Goal: Feedback & Contribution: Leave review/rating

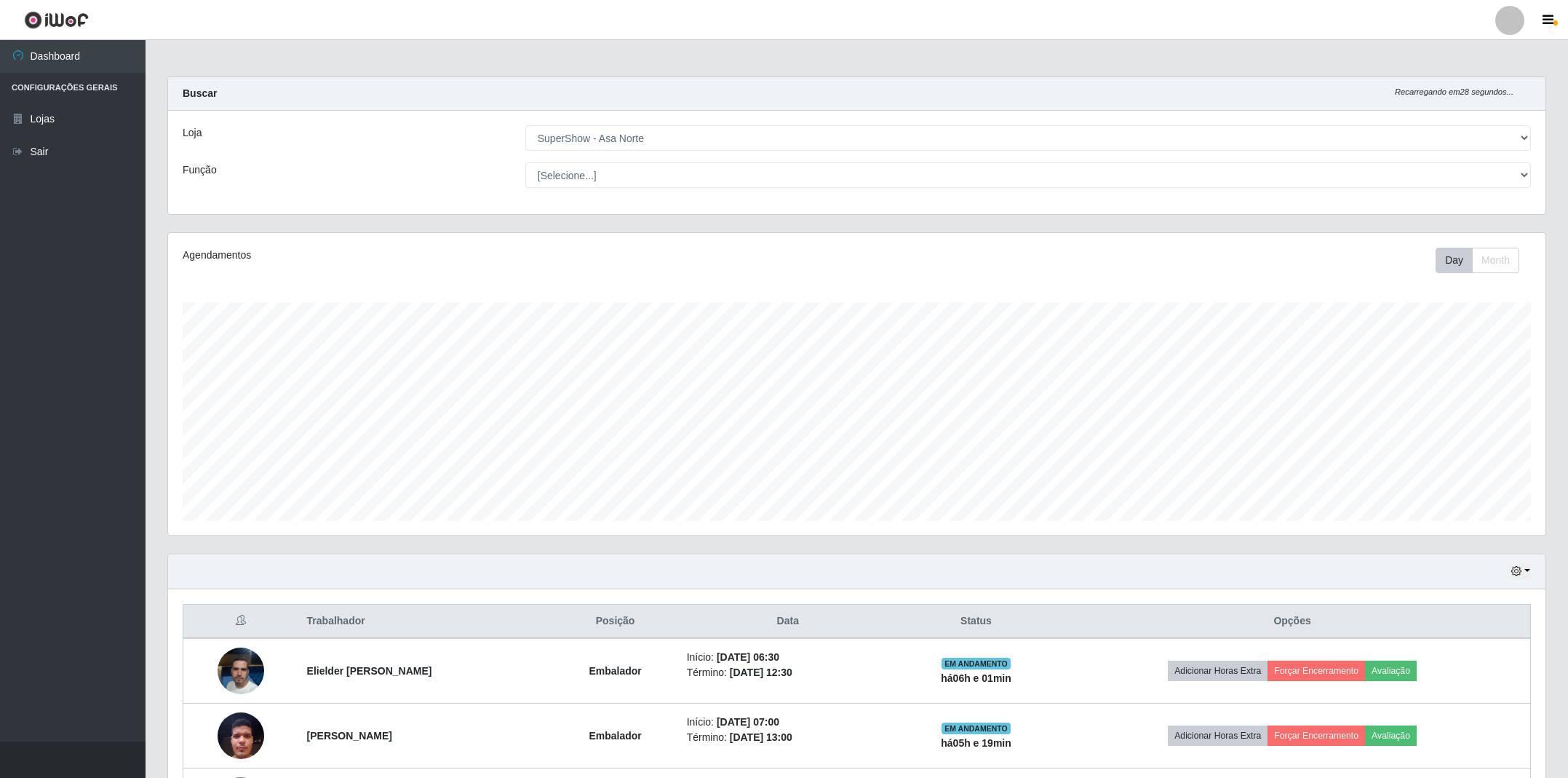
select select "71"
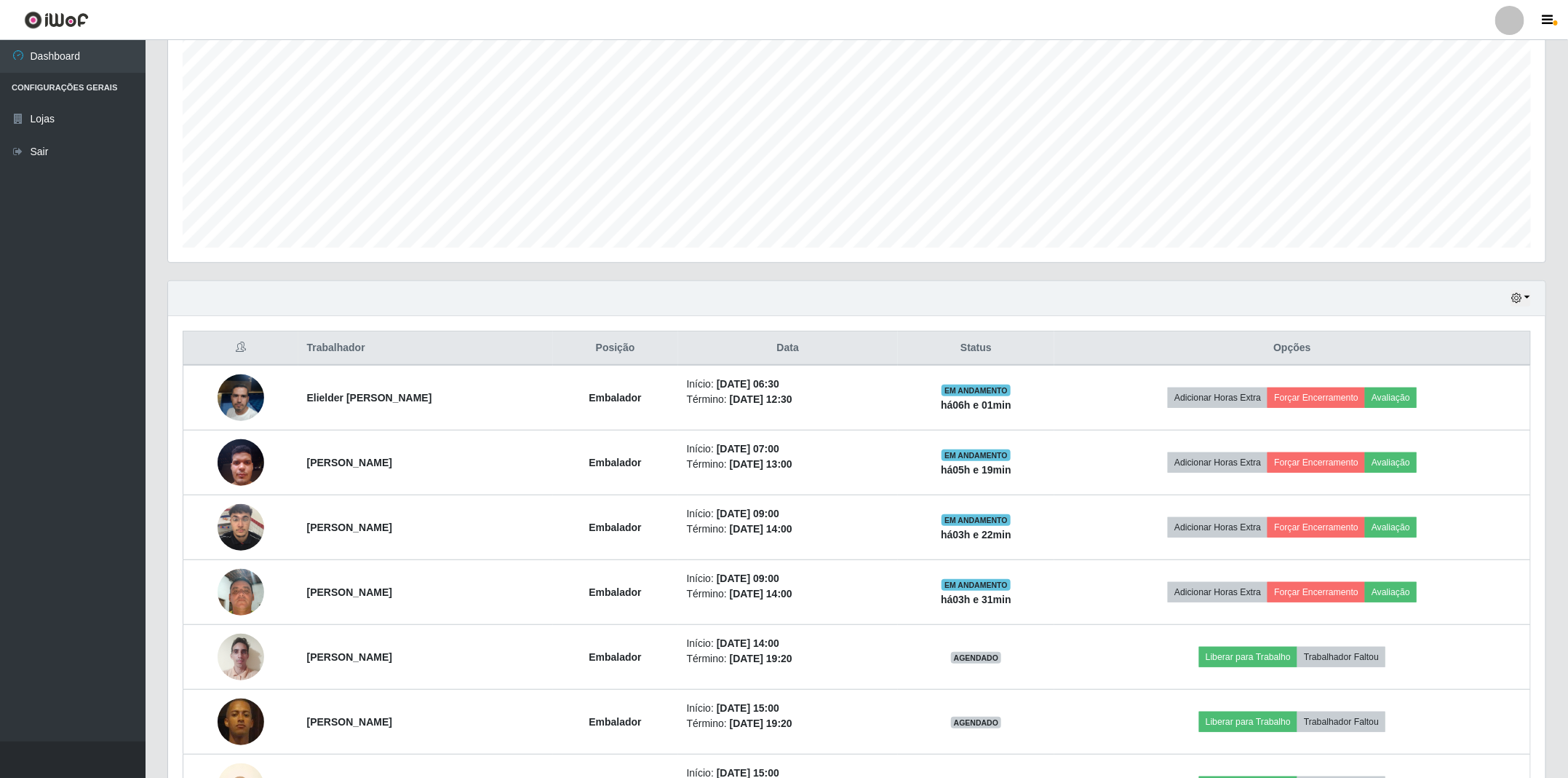
scroll to position [389, 0]
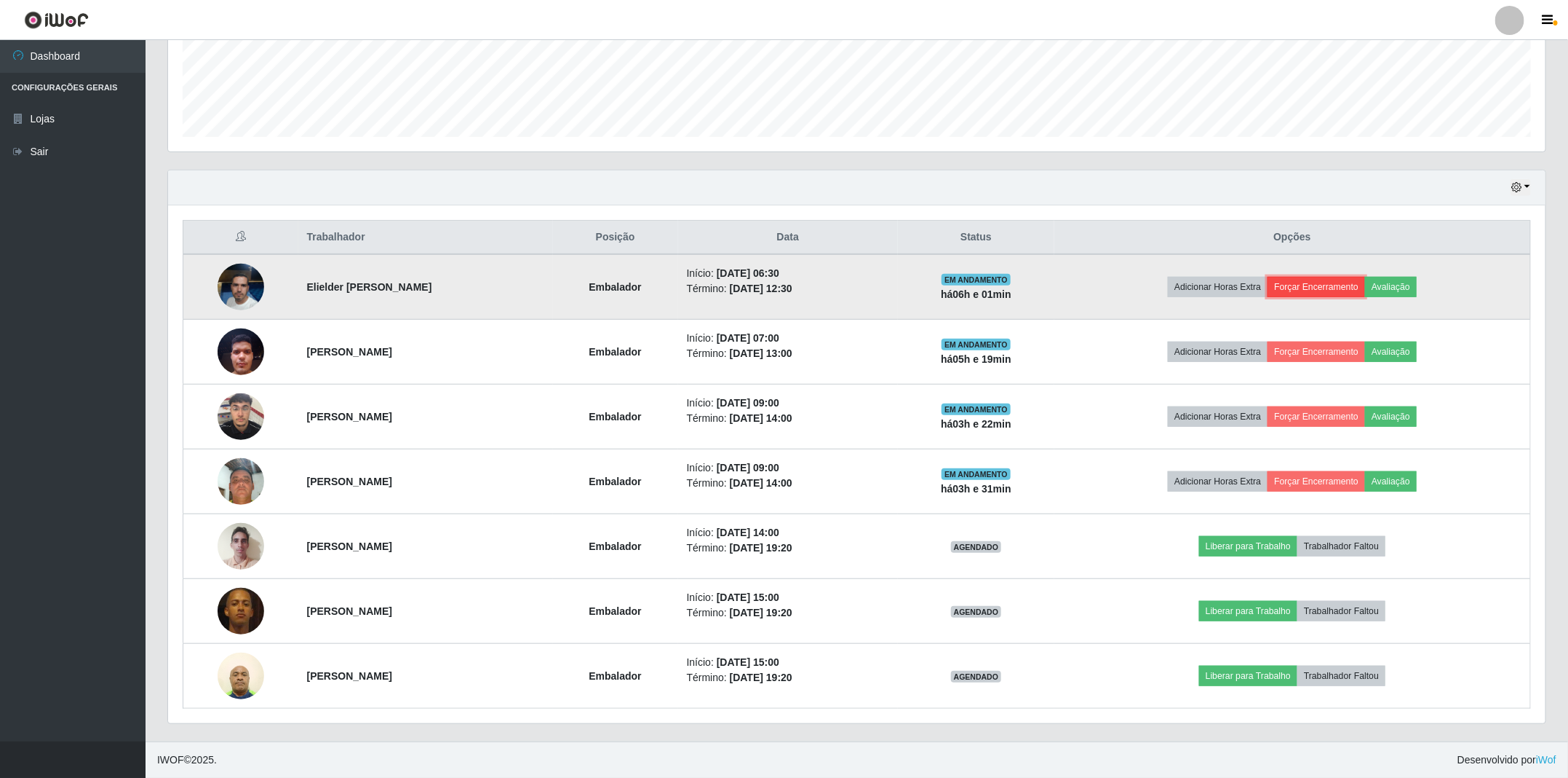
click at [1312, 280] on button "Forçar Encerramento" at bounding box center [1316, 286] width 98 height 21
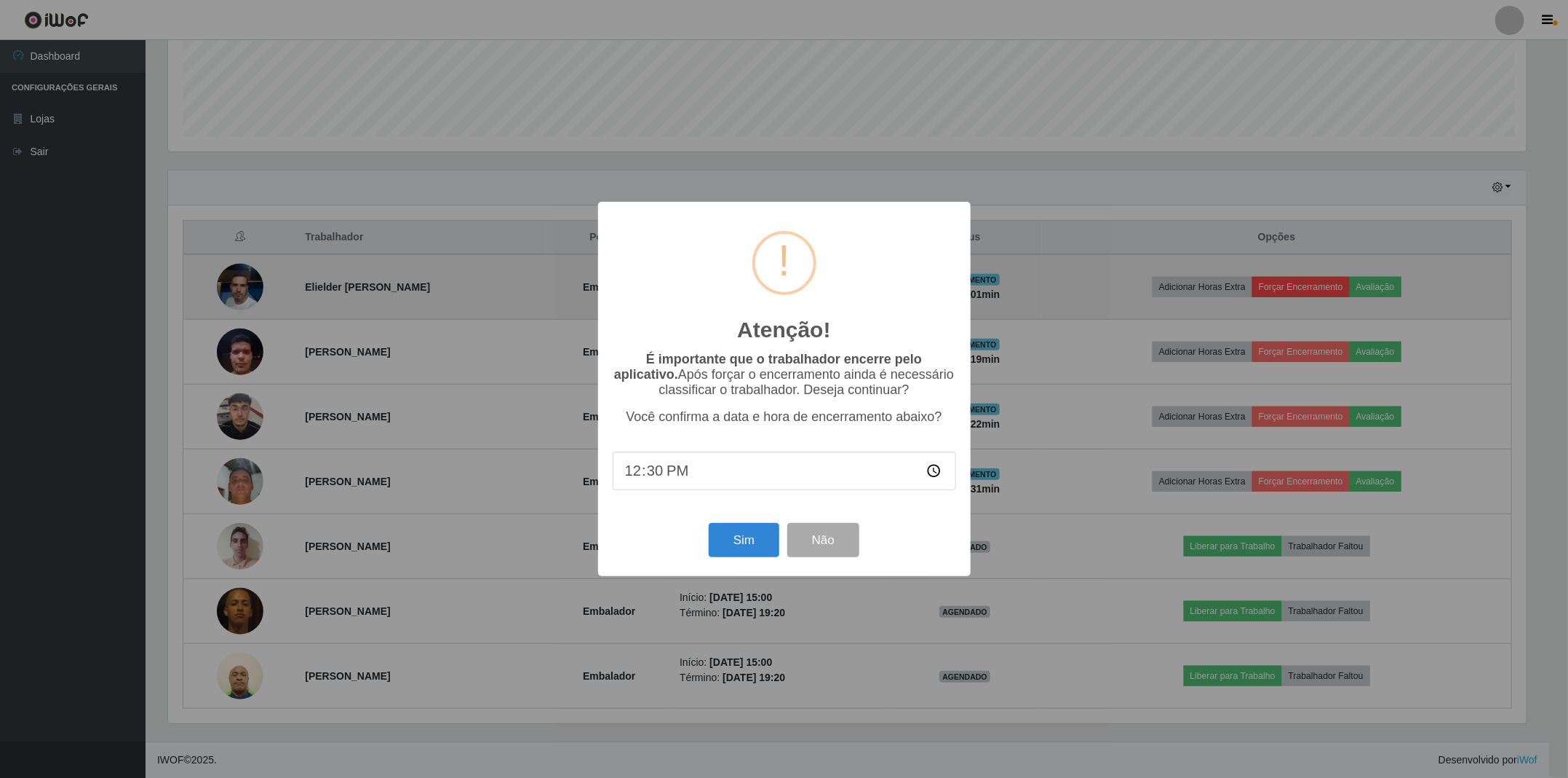
scroll to position [304, 1362]
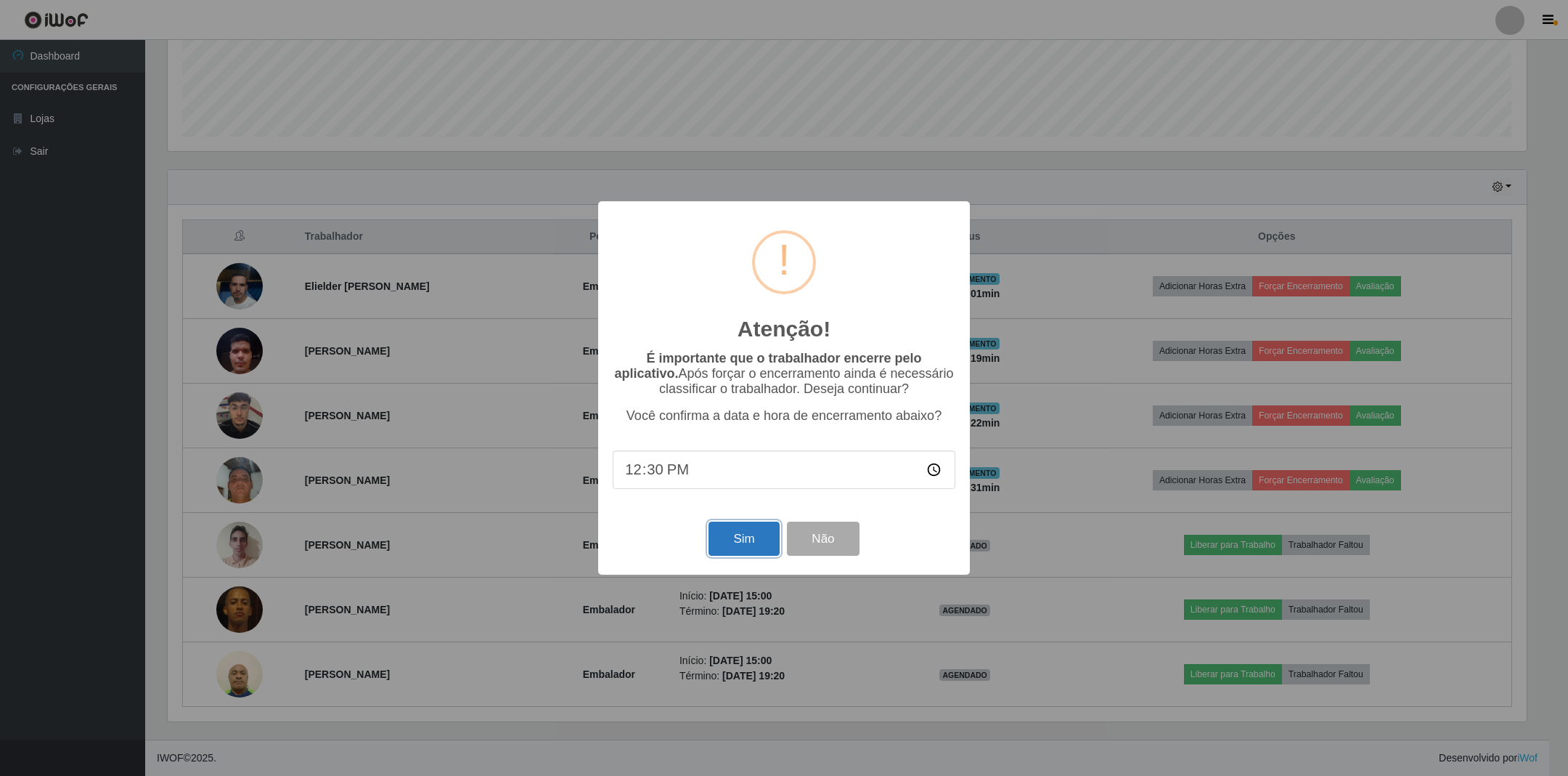
click at [754, 530] on button "Sim" at bounding box center [744, 538] width 71 height 34
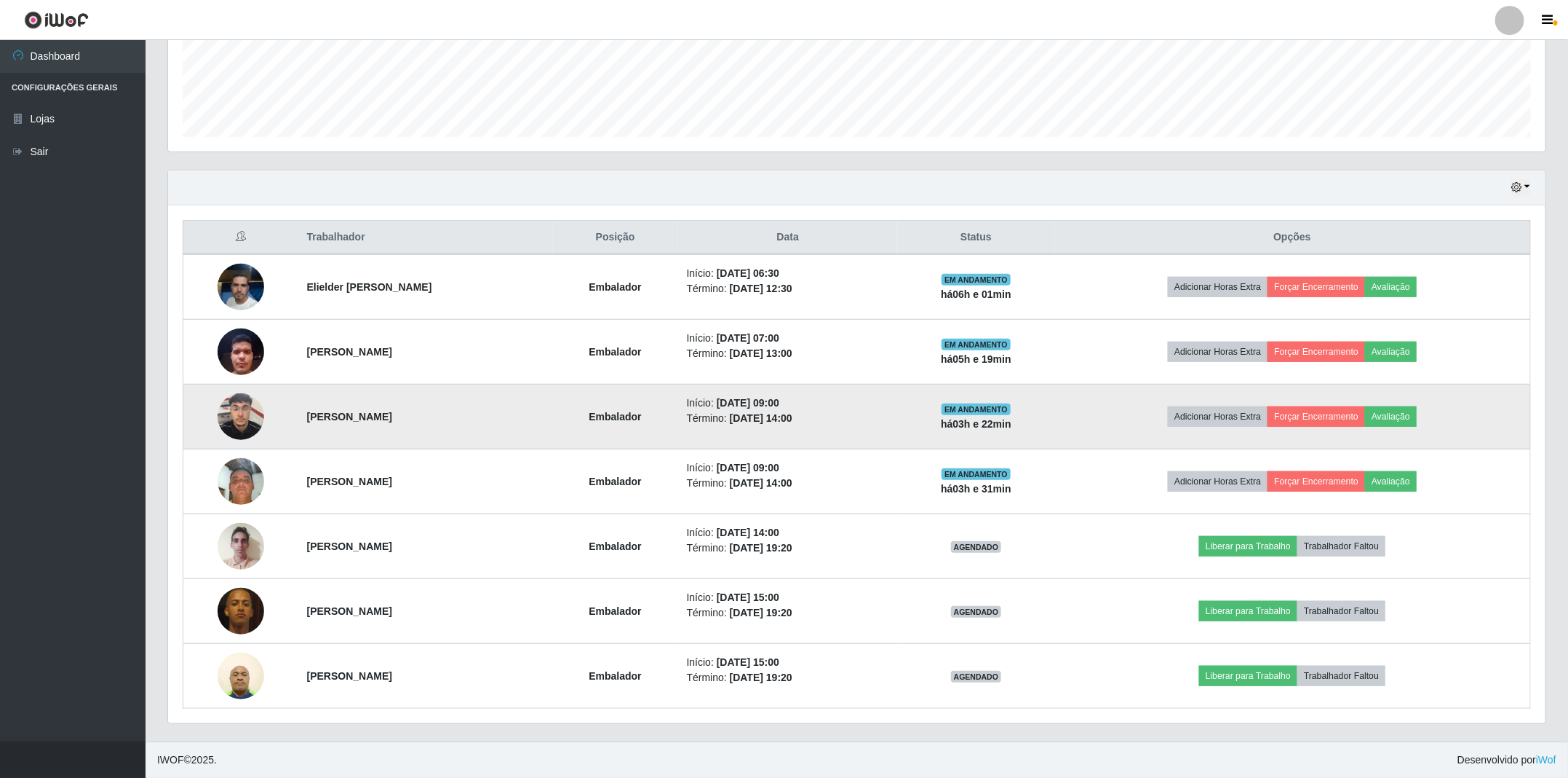
scroll to position [304, 1380]
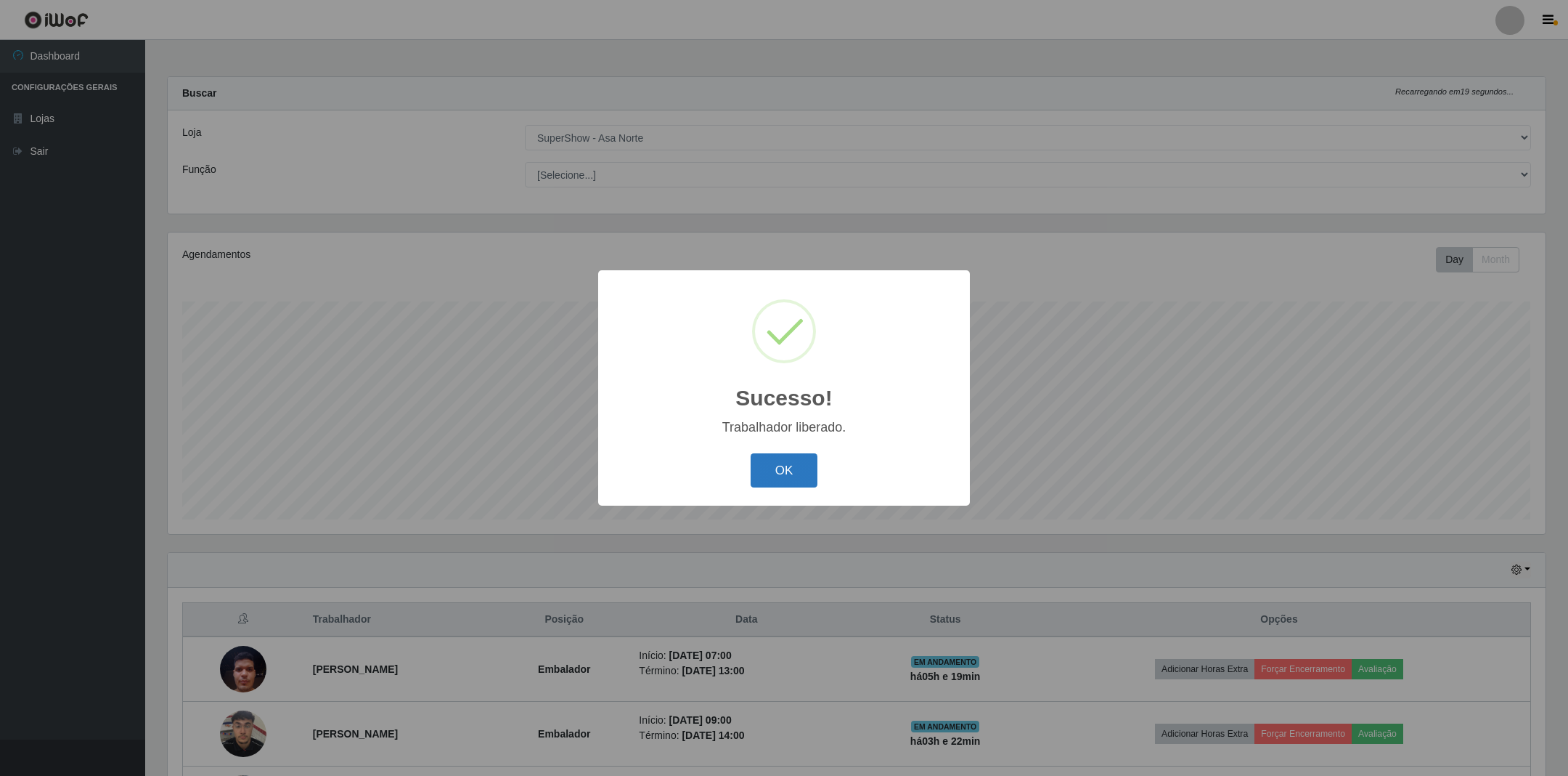
click at [777, 476] on button "OK" at bounding box center [784, 470] width 68 height 34
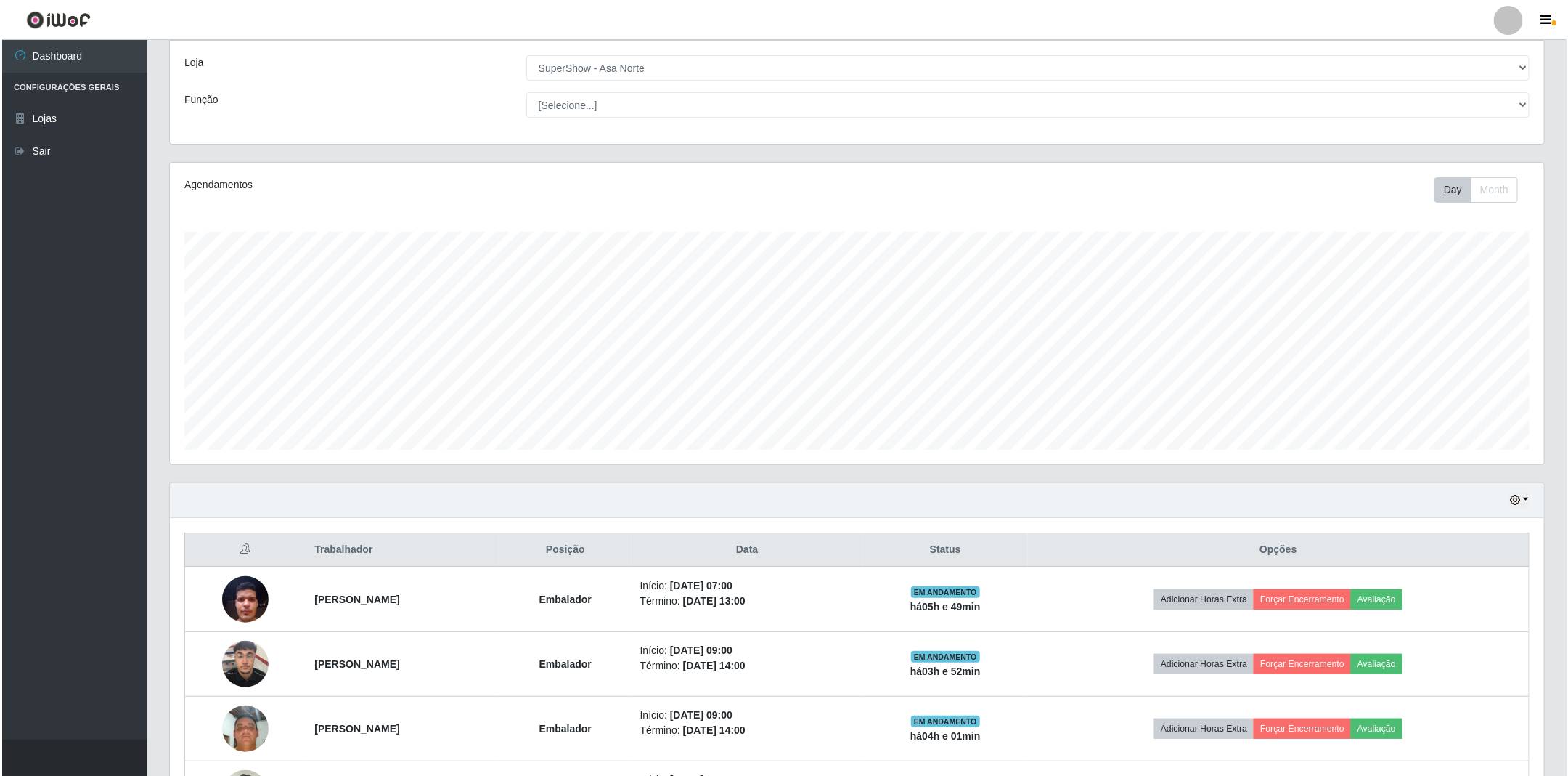
scroll to position [109, 0]
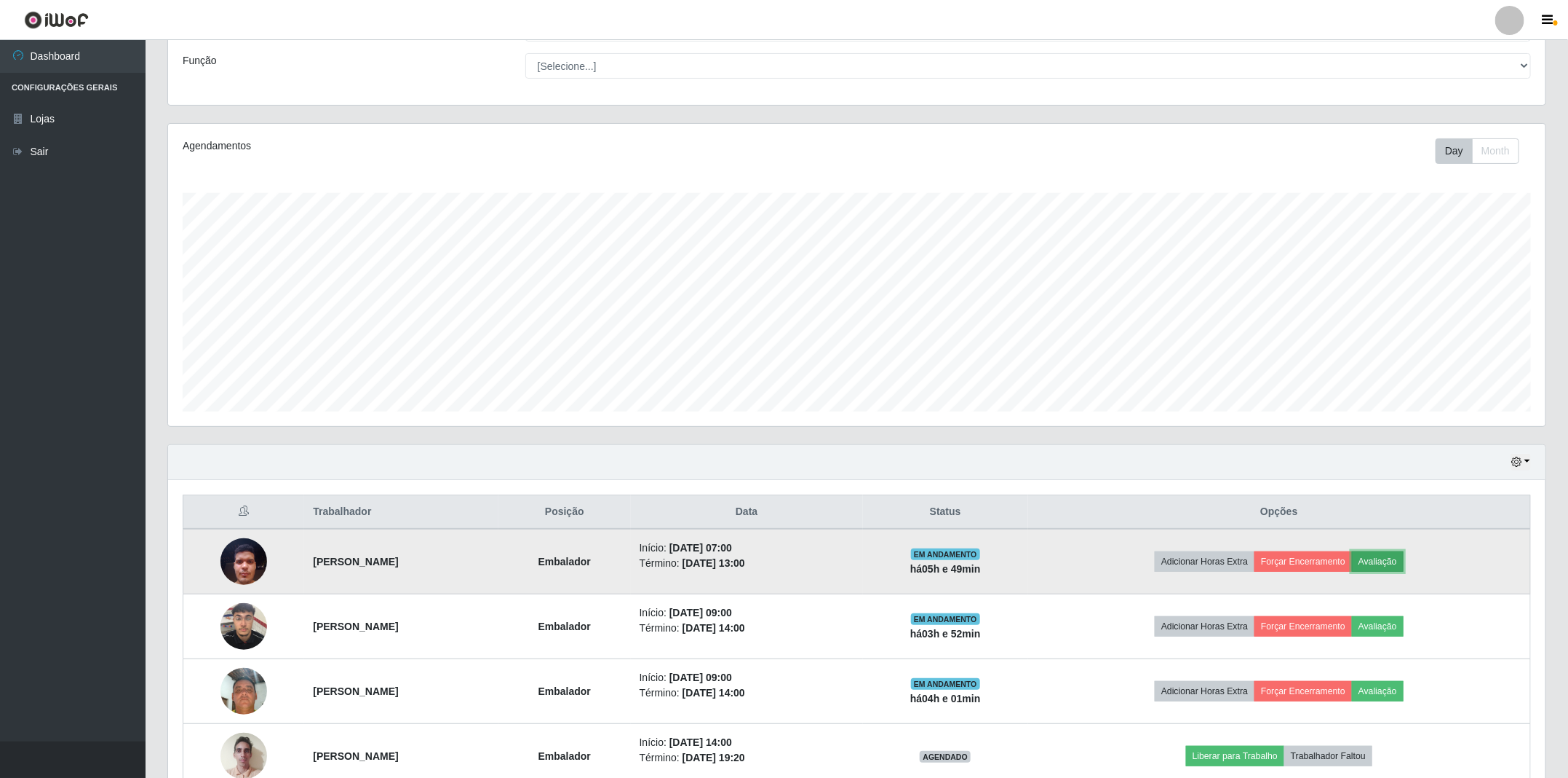
click at [1402, 563] on button "Avaliação" at bounding box center [1378, 561] width 52 height 21
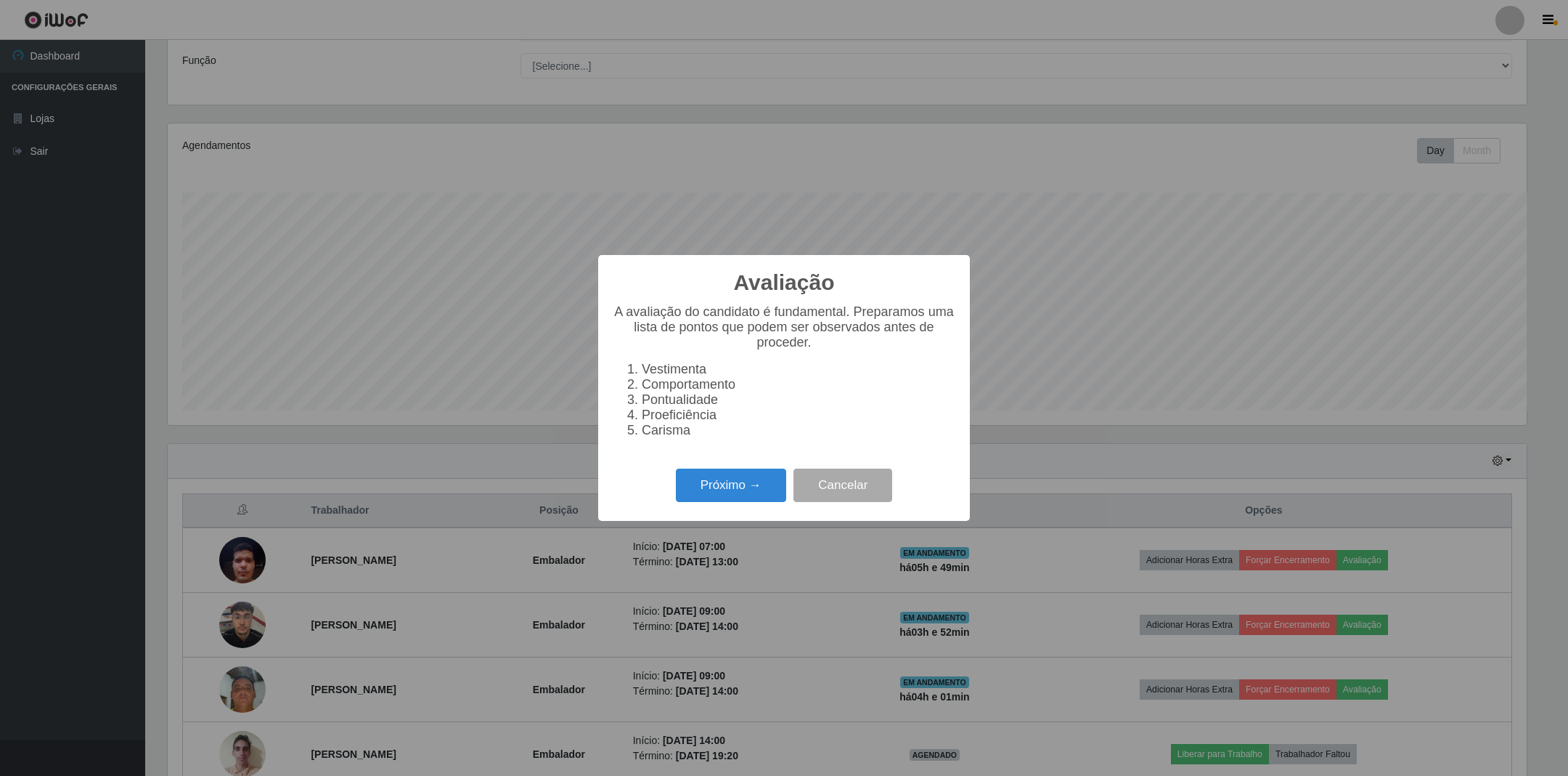
scroll to position [303, 1359]
click at [752, 486] on button "Próximo →" at bounding box center [731, 485] width 110 height 34
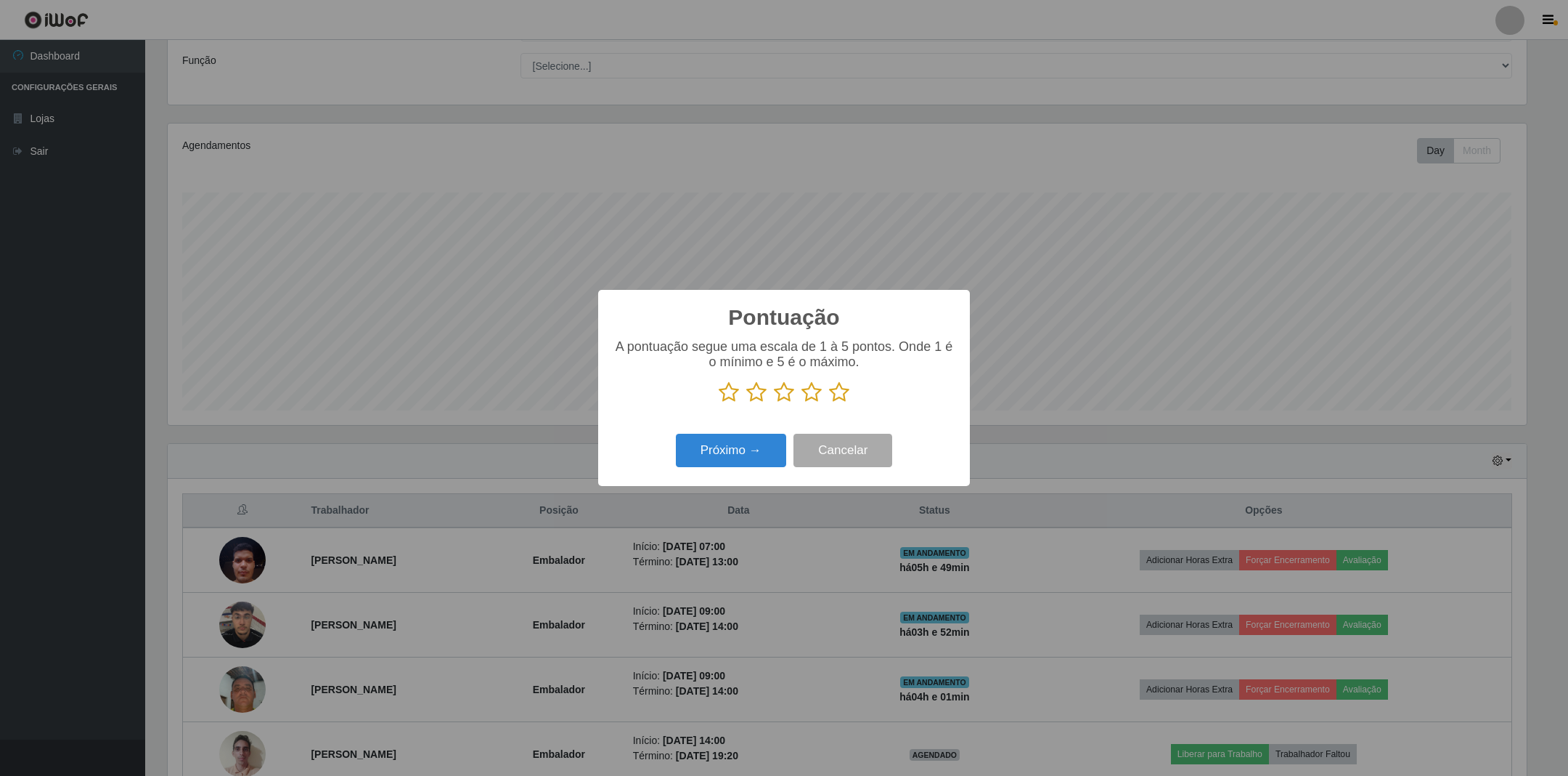
scroll to position [725948, 724544]
click at [837, 385] on icon at bounding box center [839, 392] width 21 height 22
click at [829, 403] on input "radio" at bounding box center [829, 403] width 0 height 0
click at [728, 456] on button "Próximo →" at bounding box center [731, 450] width 110 height 34
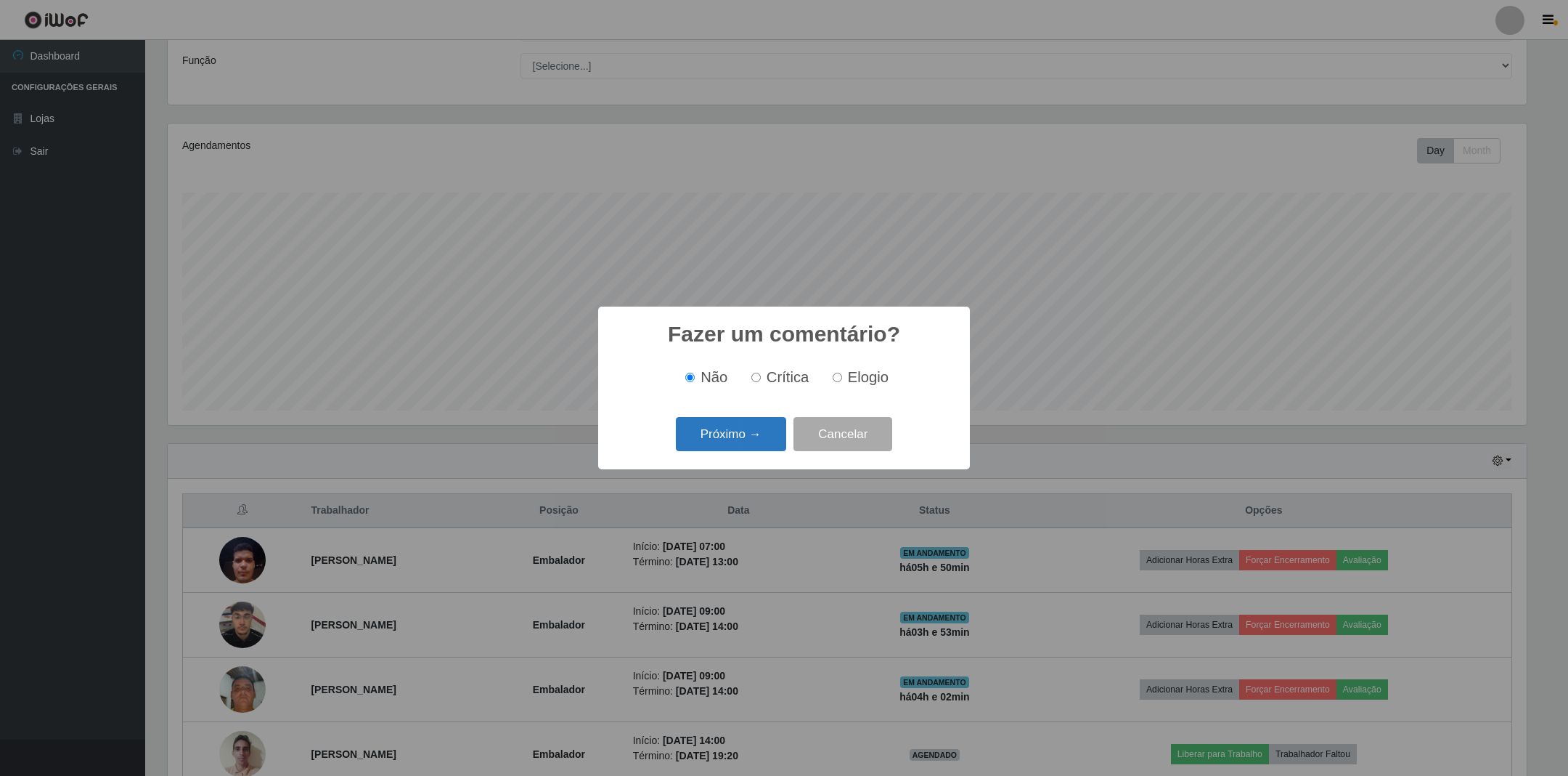
click at [744, 428] on button "Próximo →" at bounding box center [731, 433] width 110 height 34
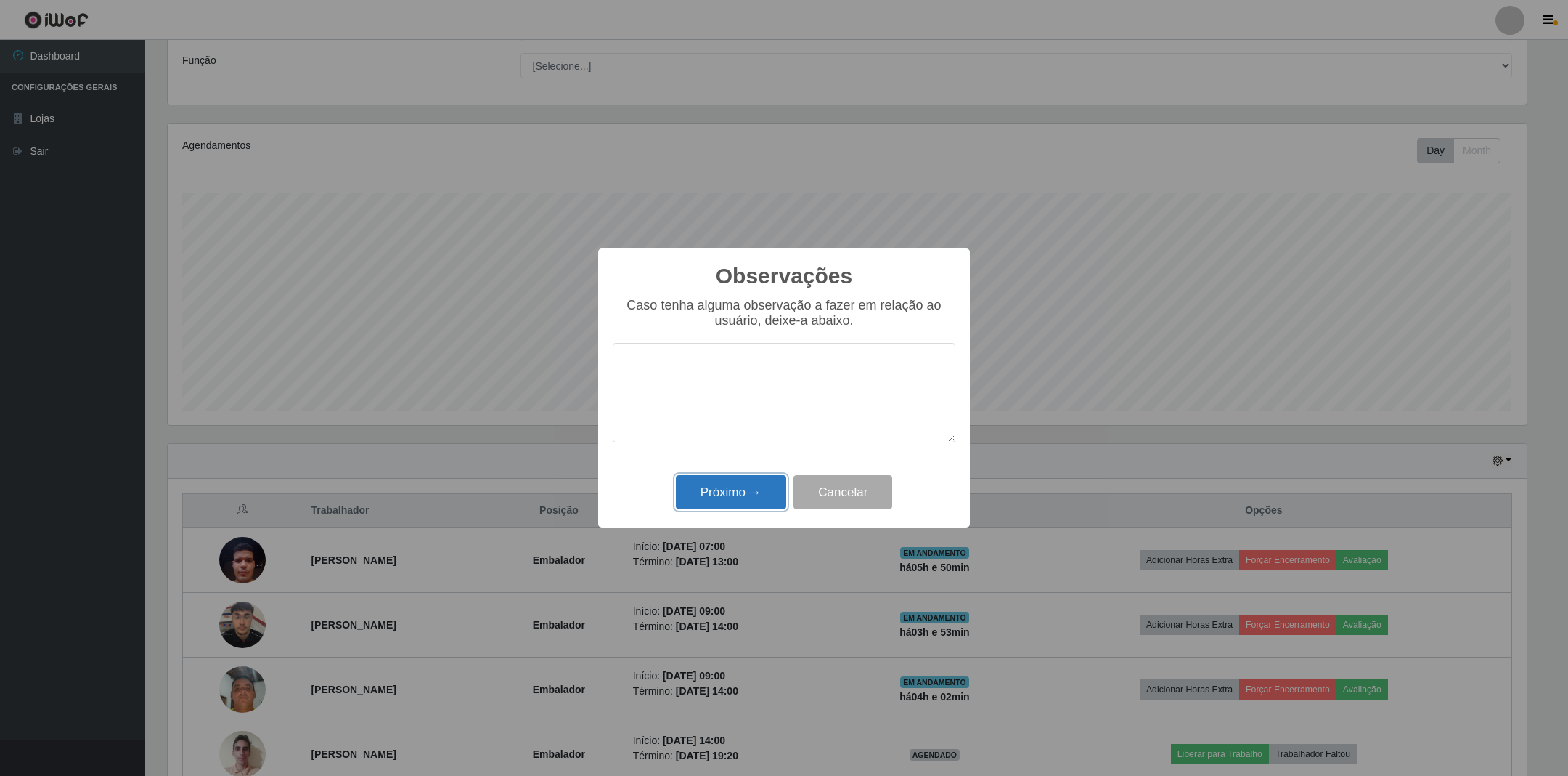
click at [736, 486] on button "Próximo →" at bounding box center [731, 492] width 110 height 34
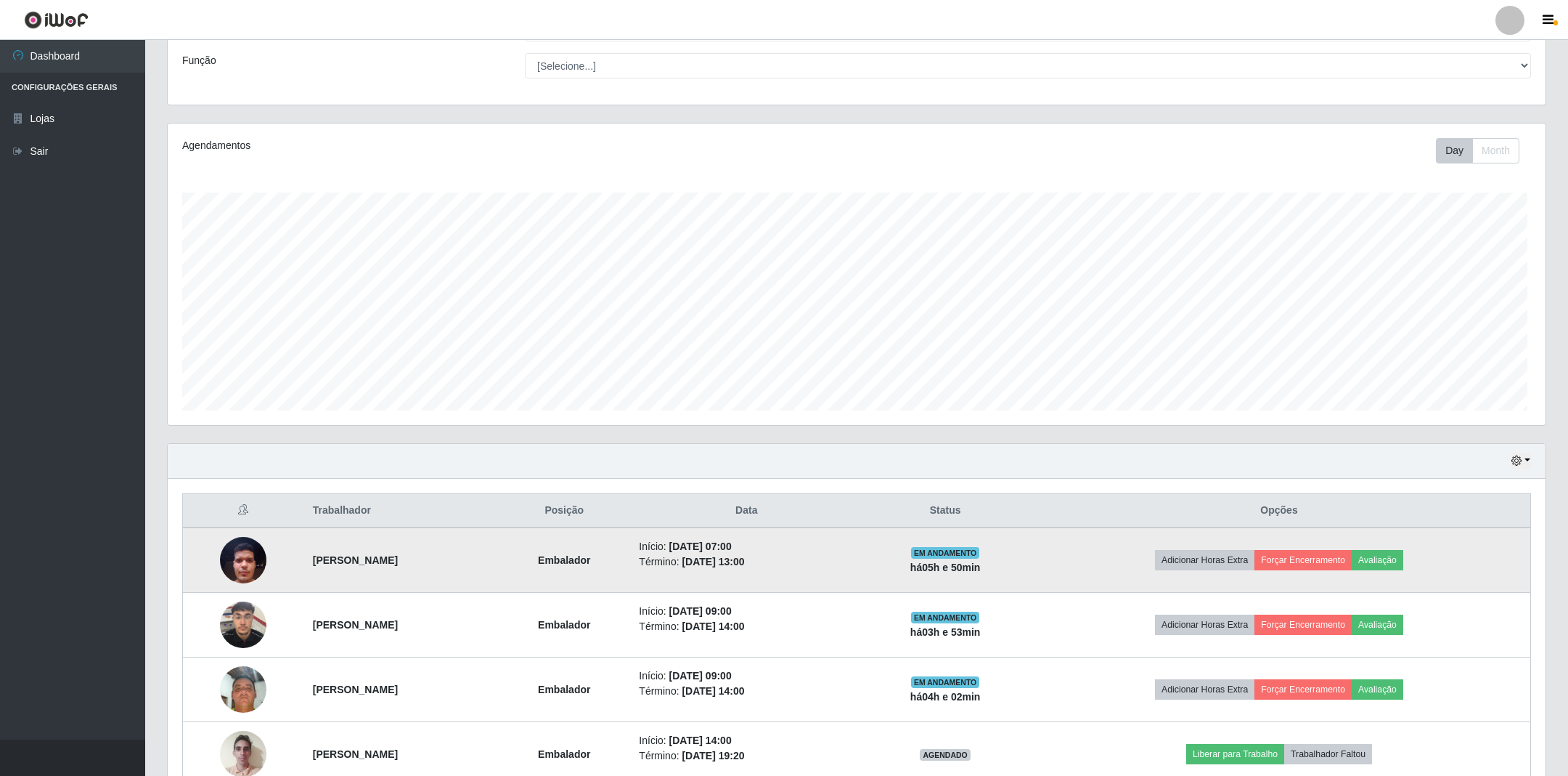
scroll to position [303, 1372]
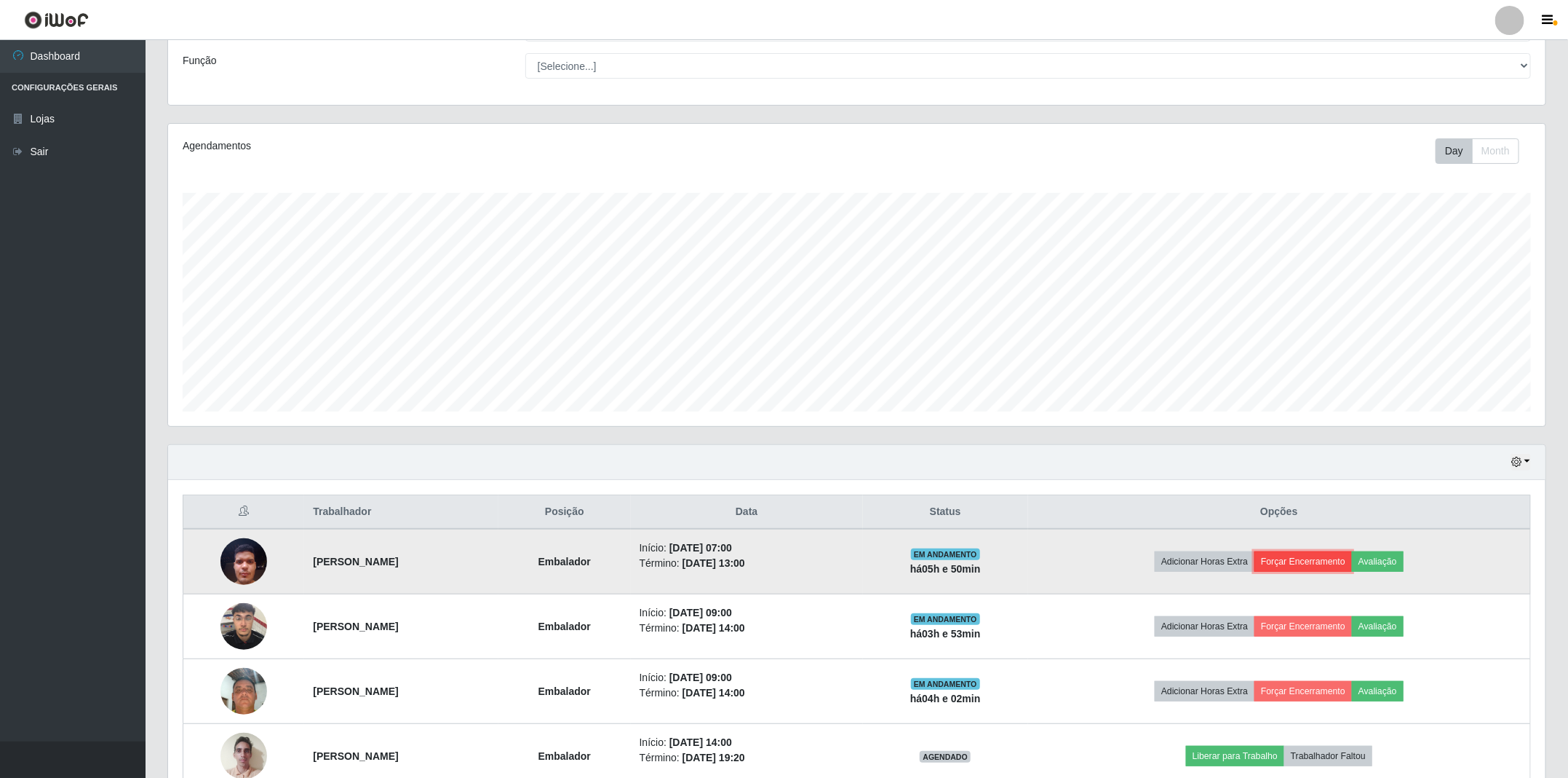
click at [1308, 564] on button "Forçar Encerramento" at bounding box center [1303, 561] width 98 height 21
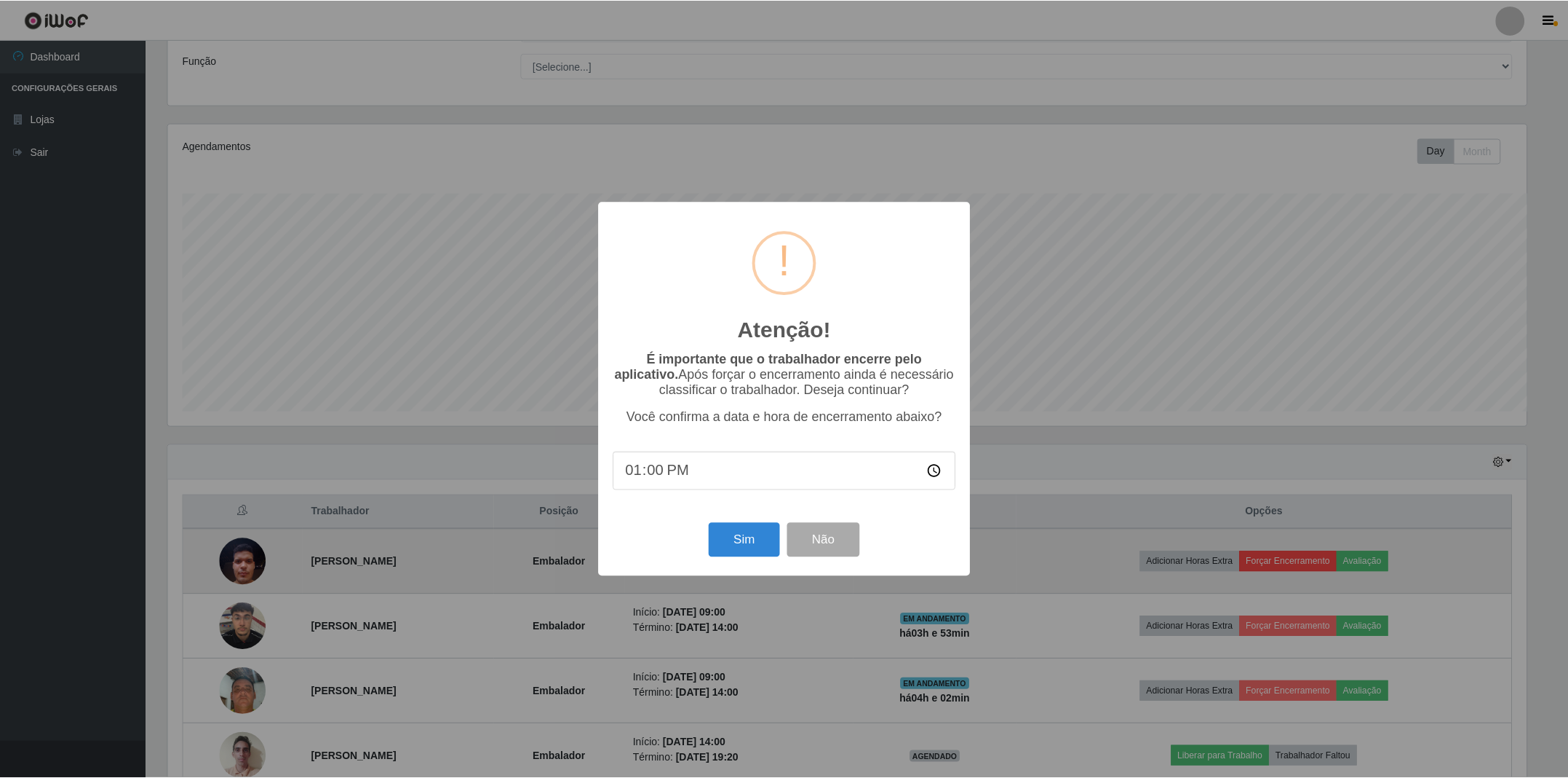
scroll to position [304, 1362]
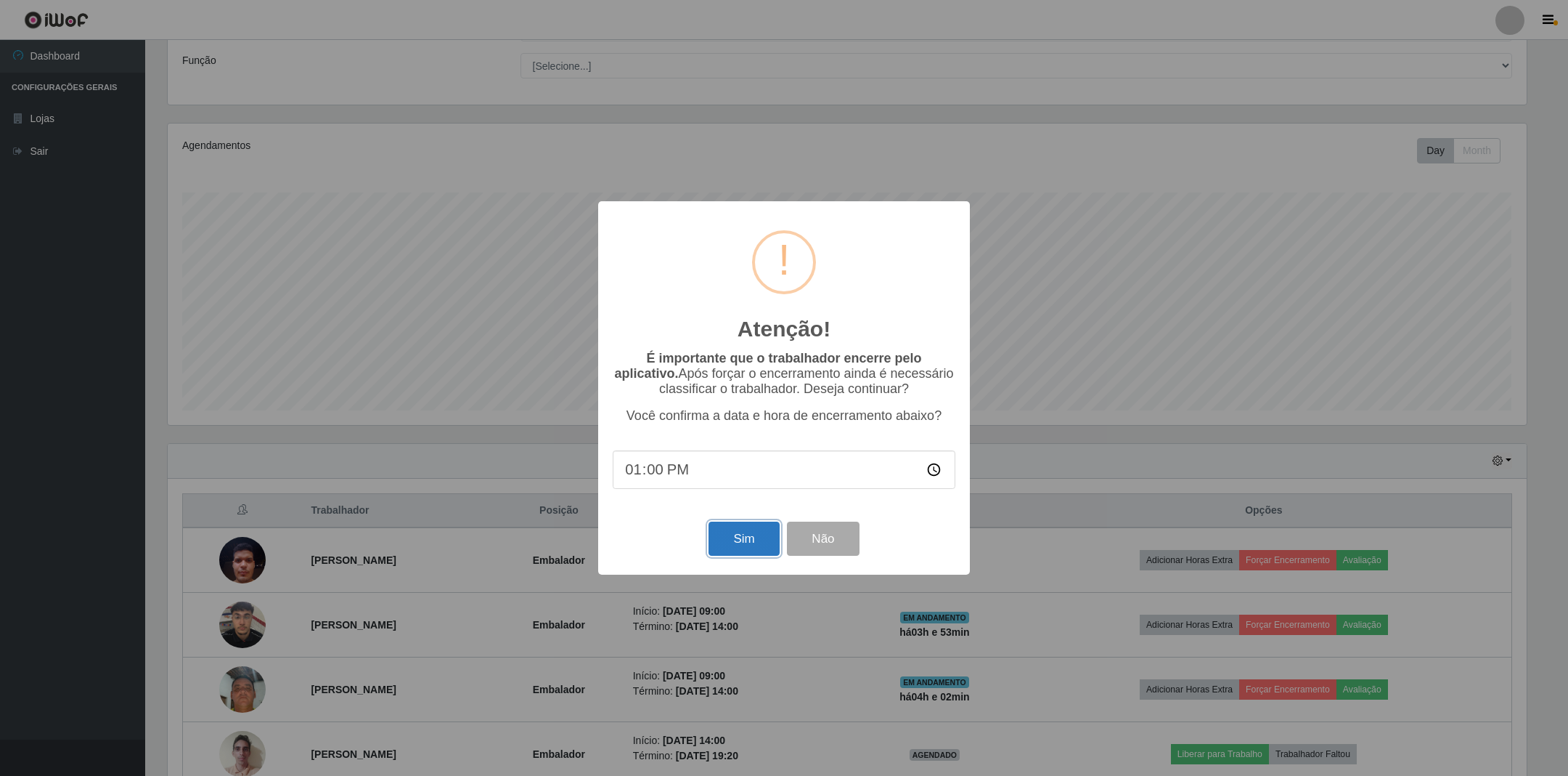
click at [744, 549] on button "Sim" at bounding box center [744, 538] width 71 height 34
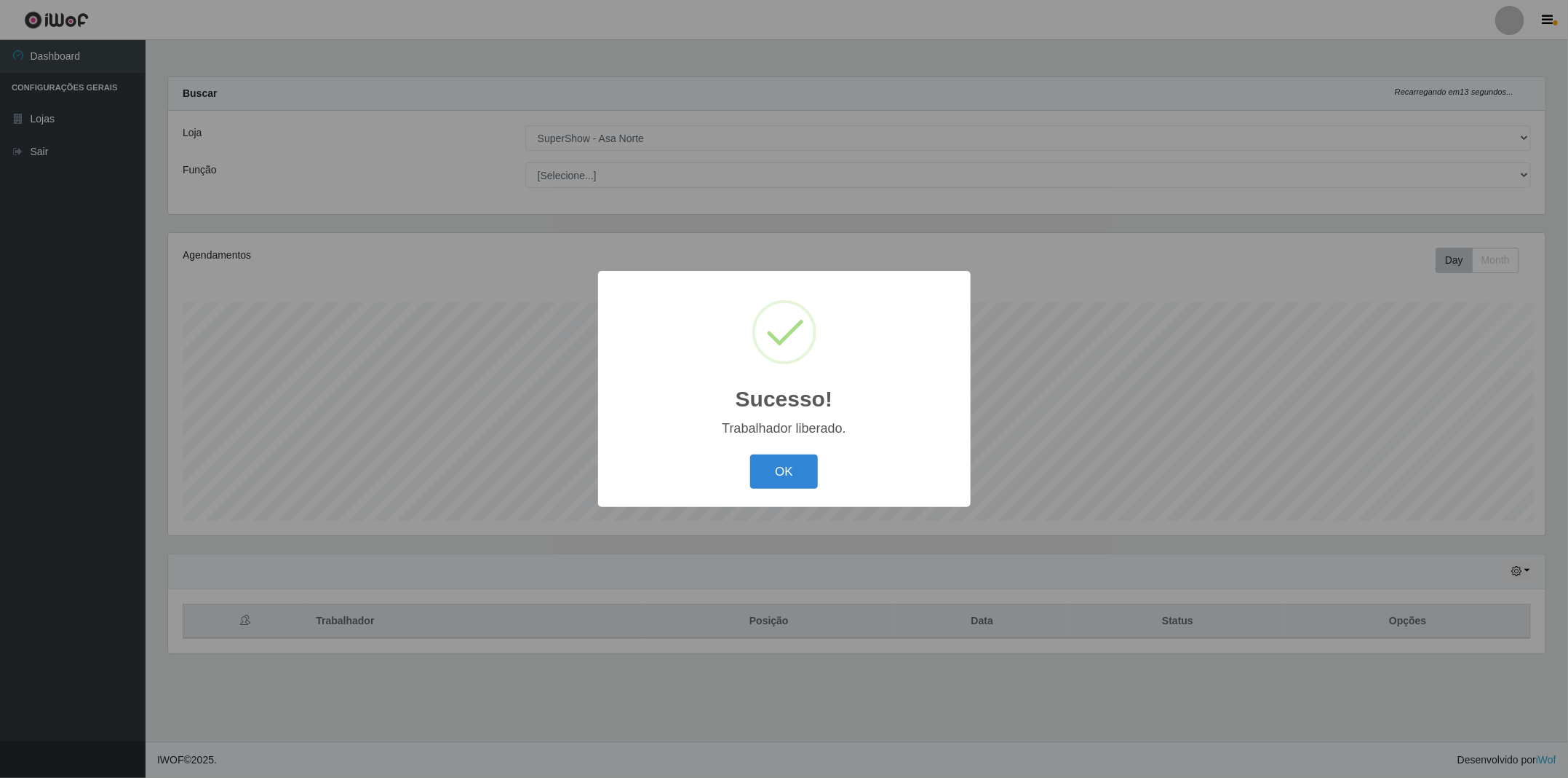
scroll to position [304, 1380]
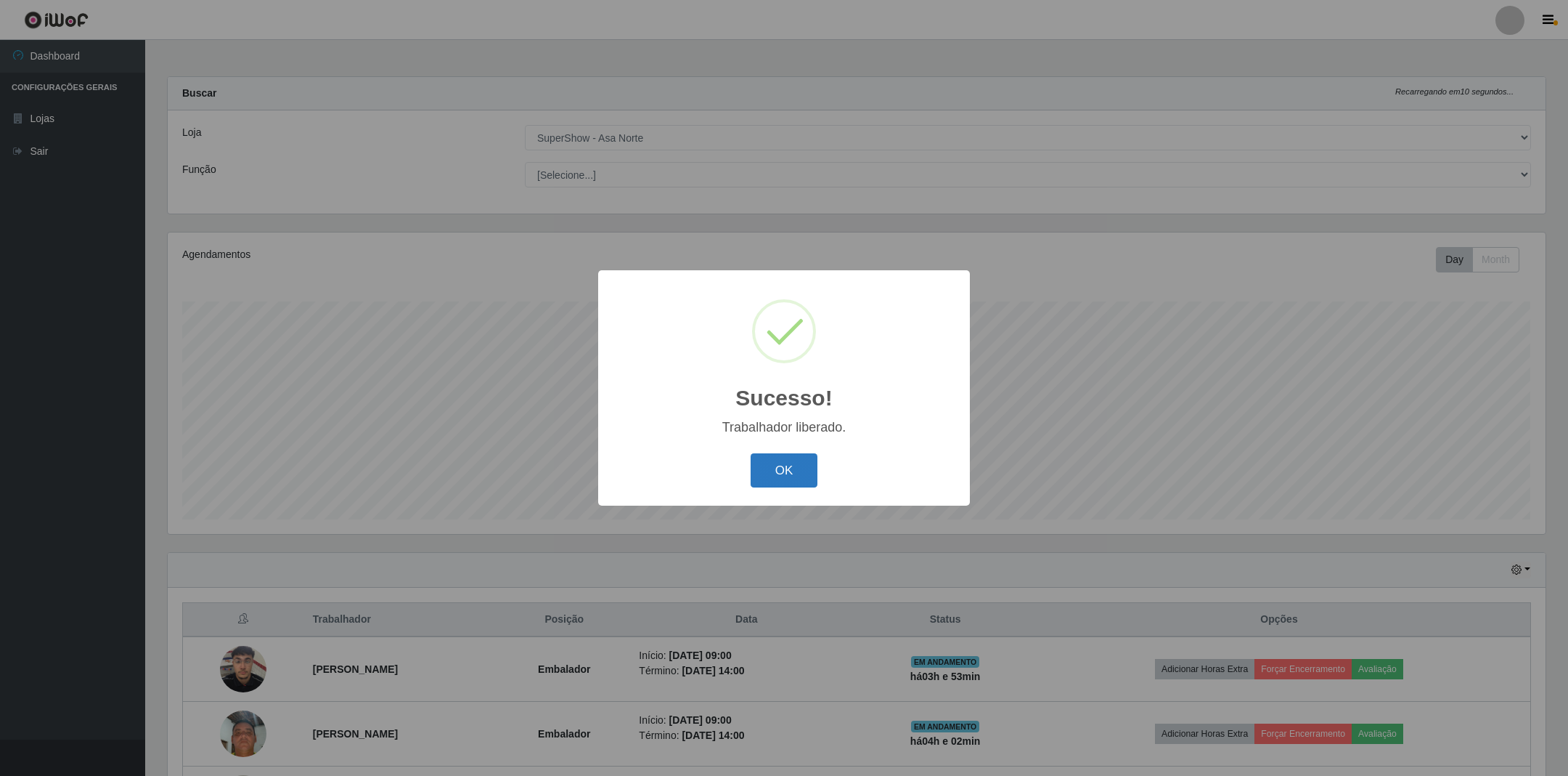
click at [774, 475] on button "OK" at bounding box center [784, 470] width 68 height 34
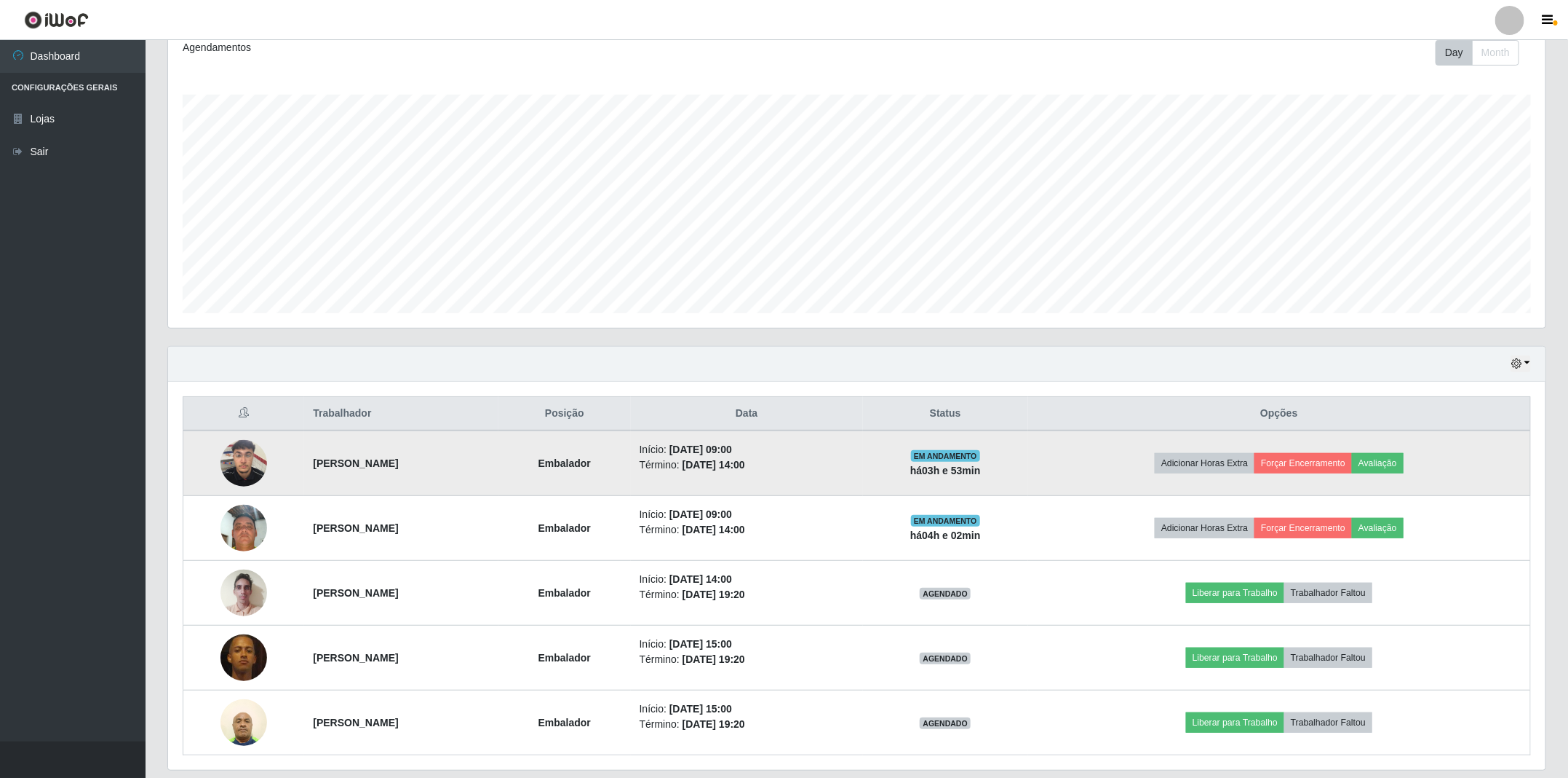
scroll to position [218, 0]
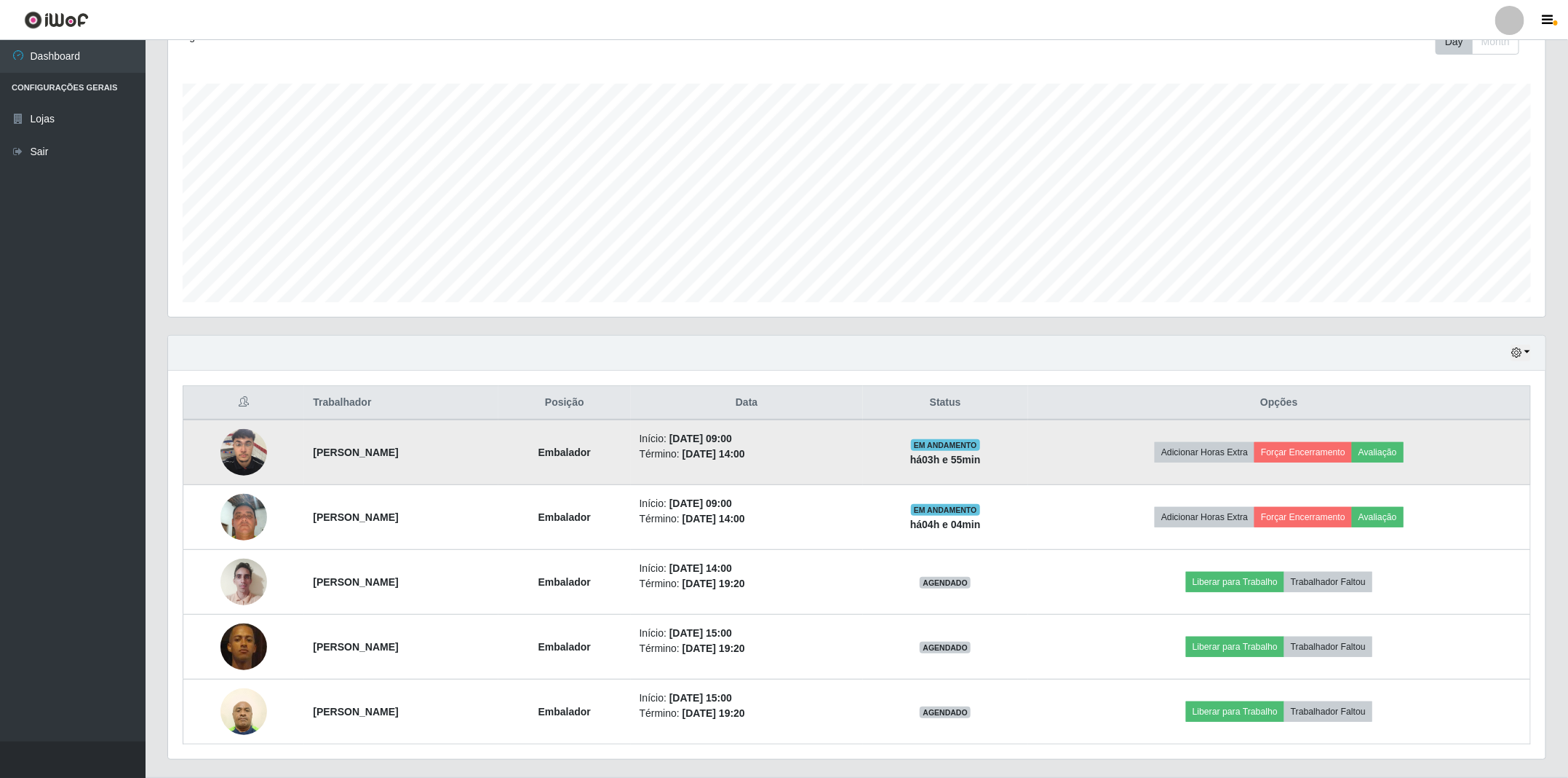
drag, startPoint x: 1422, startPoint y: 467, endPoint x: 1418, endPoint y: 495, distance: 28.3
click at [1419, 483] on div "Carregando... Buscar Recarregando em 27 segundos... Loja [Selecione...] SuperSh…" at bounding box center [856, 318] width 1379 height 919
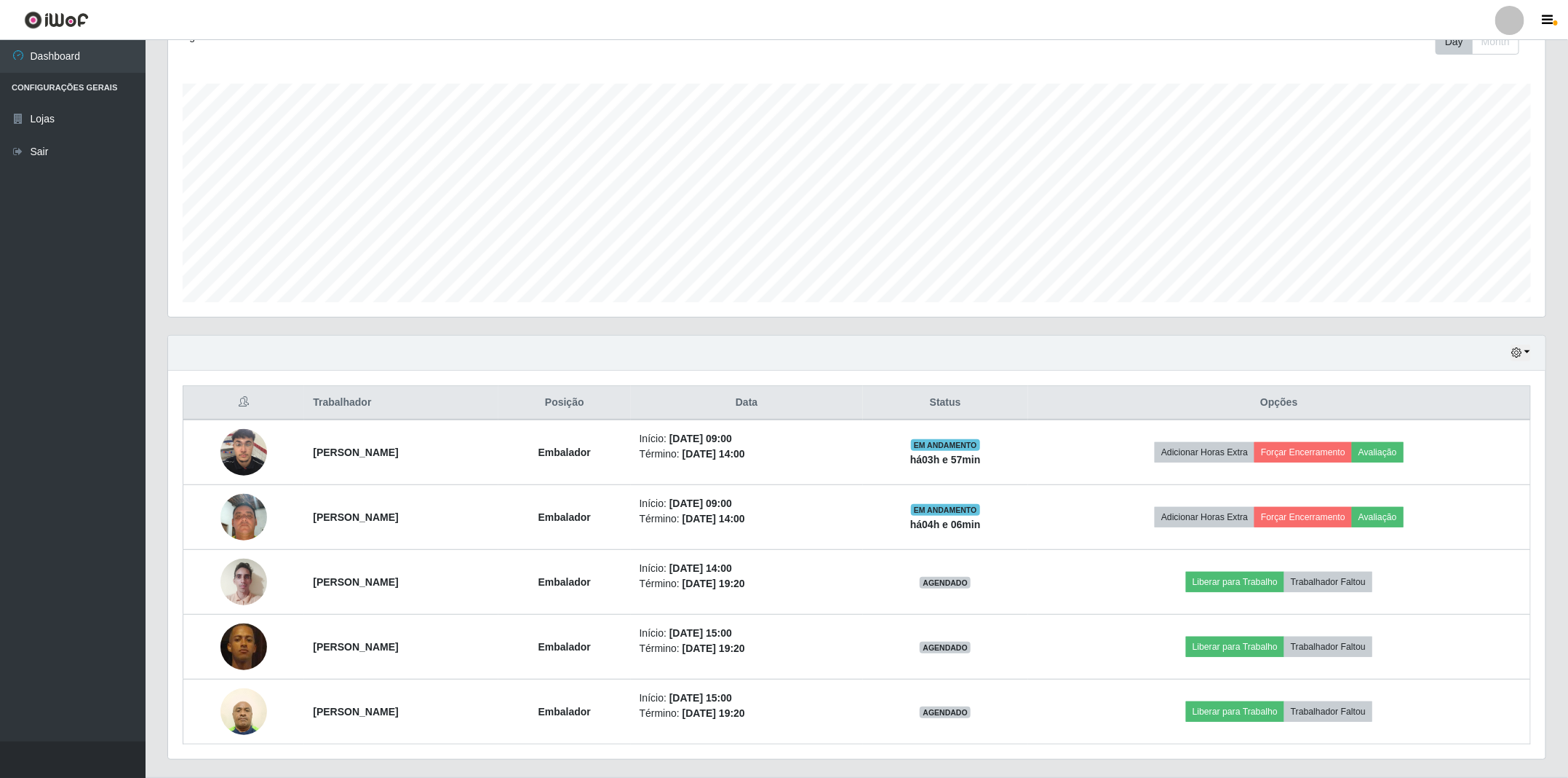
click at [53, 550] on ul "Dashboard Configurações Gerais Lojas Sair" at bounding box center [72, 390] width 146 height 701
